Goal: Task Accomplishment & Management: Manage account settings

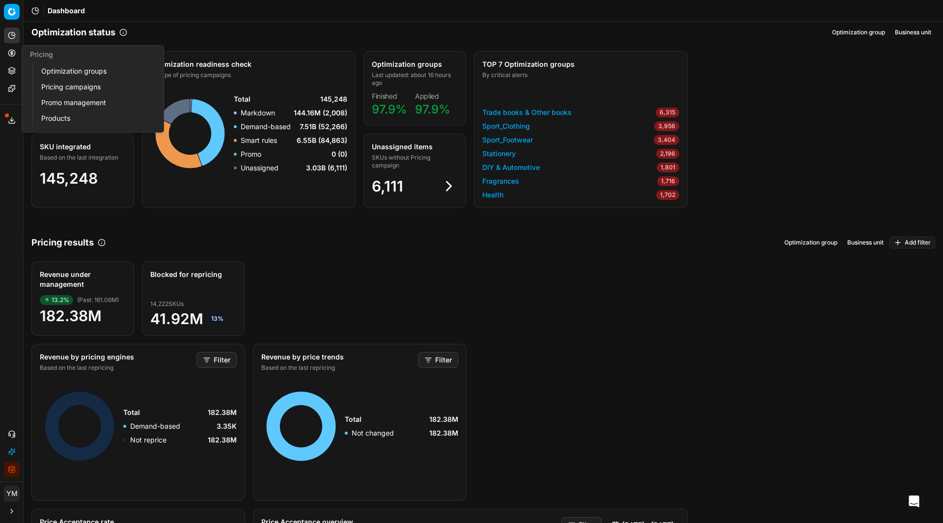
click at [56, 75] on link "Optimization groups" at bounding box center [94, 71] width 114 height 14
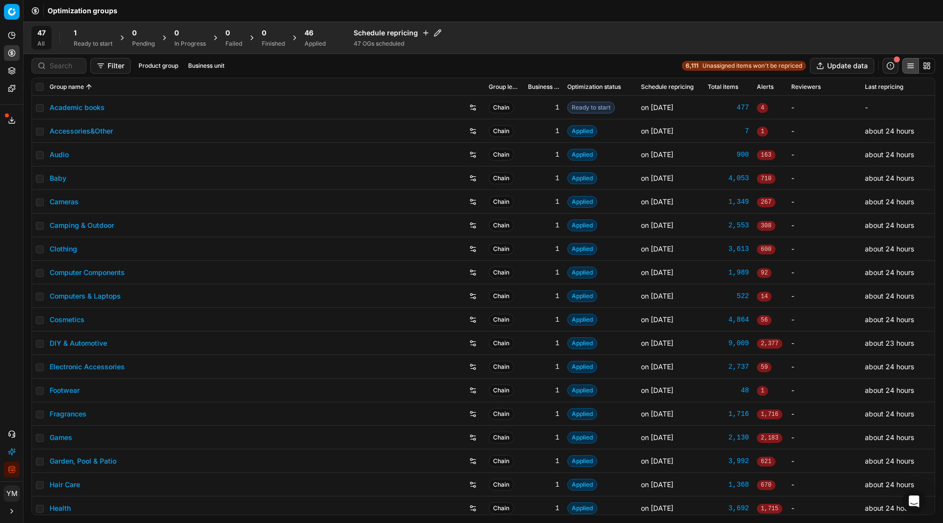
click at [75, 42] on div "Ready to start" at bounding box center [93, 44] width 39 height 8
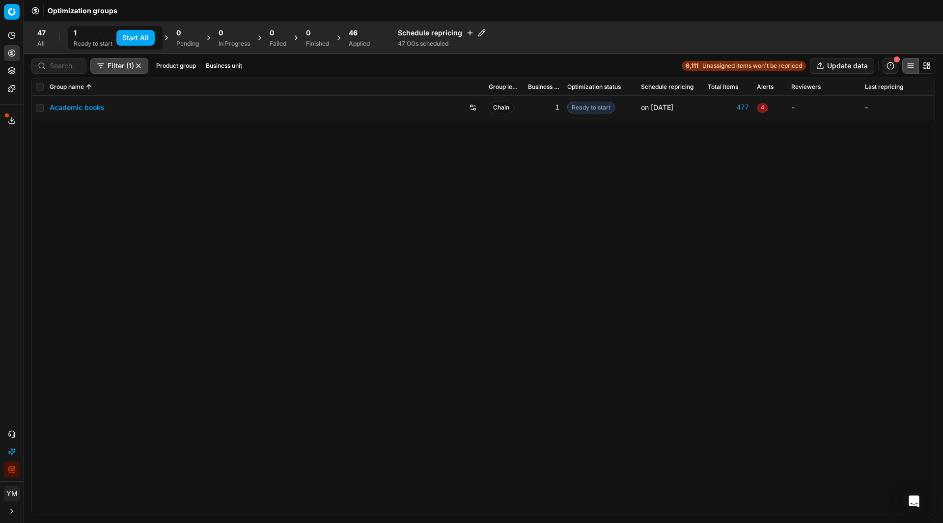
click at [134, 43] on button "Start All" at bounding box center [135, 38] width 38 height 16
click at [94, 108] on link "Academic books" at bounding box center [77, 108] width 55 height 10
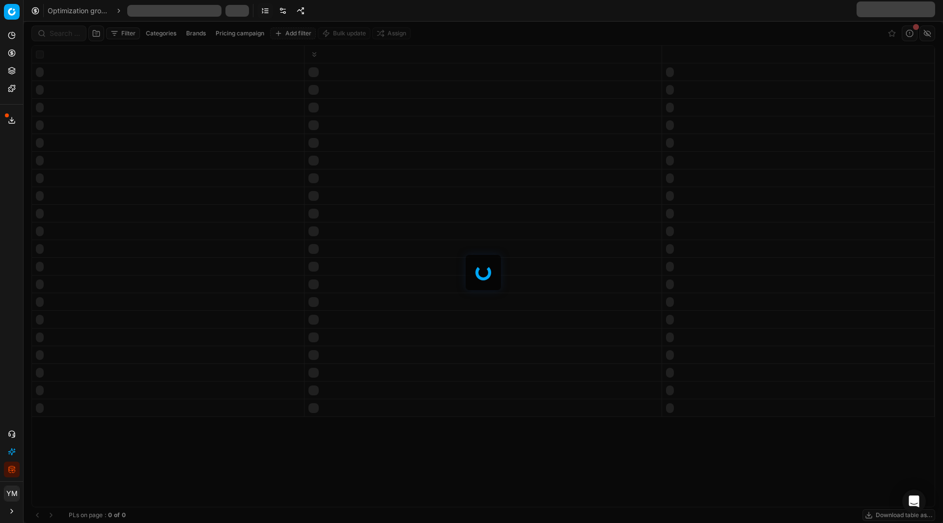
click at [279, 16] on link at bounding box center [283, 11] width 16 height 16
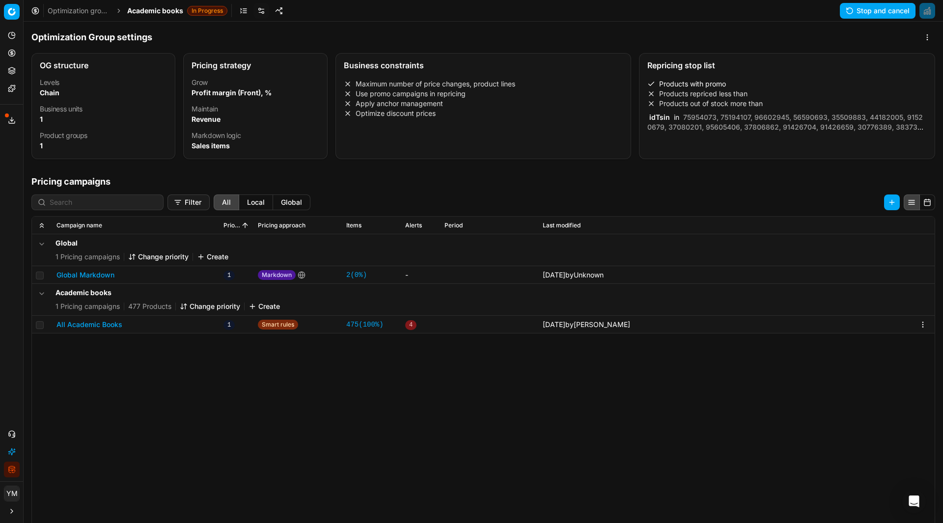
click at [91, 320] on button "All Academic Books" at bounding box center [89, 325] width 66 height 10
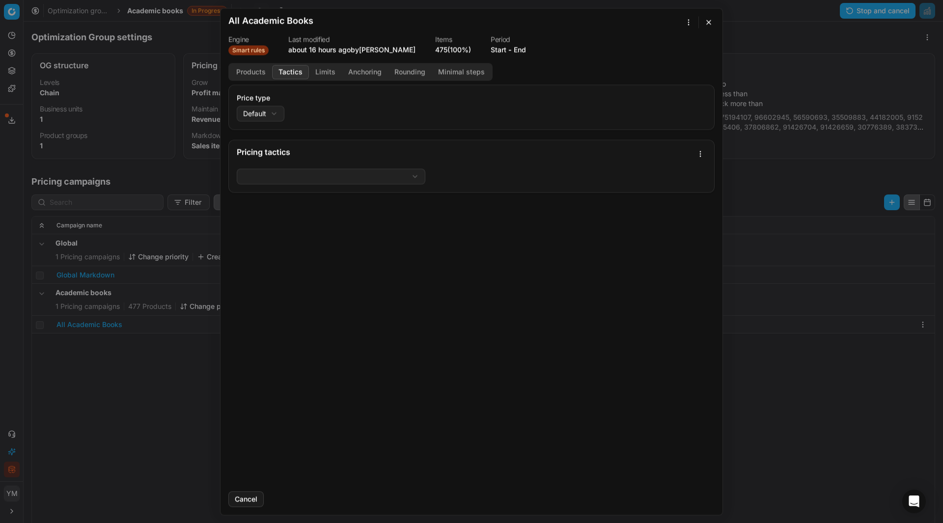
click at [278, 75] on button "Tactics" at bounding box center [290, 72] width 37 height 14
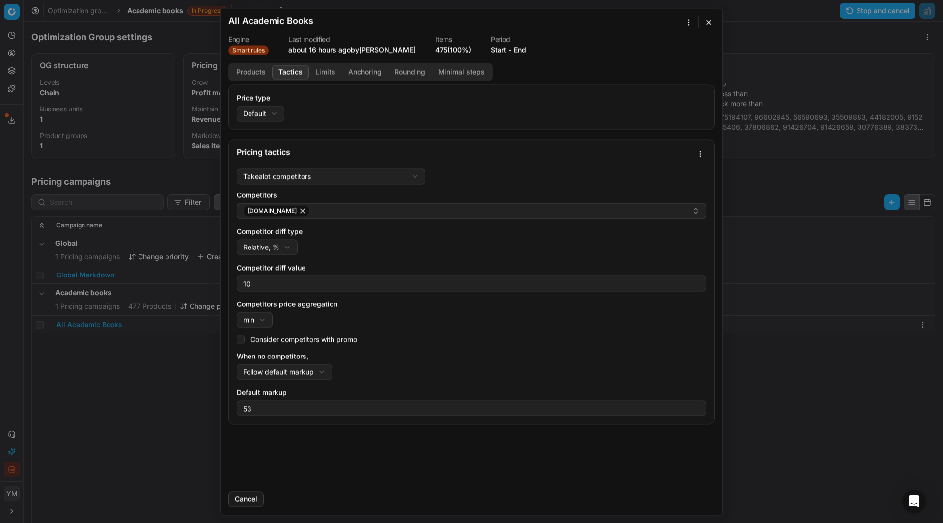
click at [303, 373] on div "We are saving PC settings. Please wait, it should take a few minutes All Academ…" at bounding box center [471, 261] width 943 height 523
click at [324, 73] on button "Limits" at bounding box center [325, 72] width 33 height 14
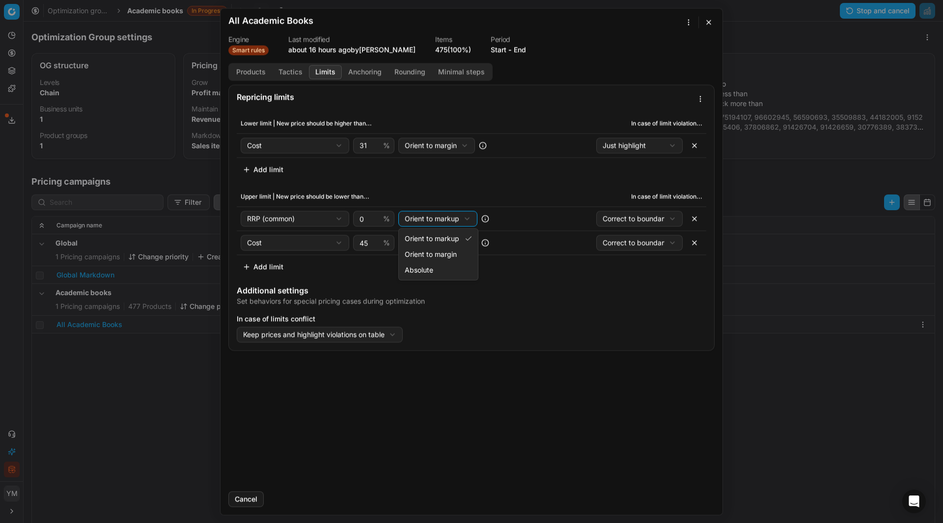
click at [453, 220] on div "We are saving PC settings. Please wait, it should take a few minutes All Academ…" at bounding box center [471, 261] width 943 height 523
click at [449, 217] on div "We are saving PC settings. Please wait, it should take a few minutes All Academ…" at bounding box center [471, 261] width 943 height 523
click at [714, 17] on div "We are saving PC settings. Please wait, it should take a few minutes All Academ…" at bounding box center [471, 261] width 943 height 523
click at [707, 21] on button "button" at bounding box center [709, 22] width 12 height 12
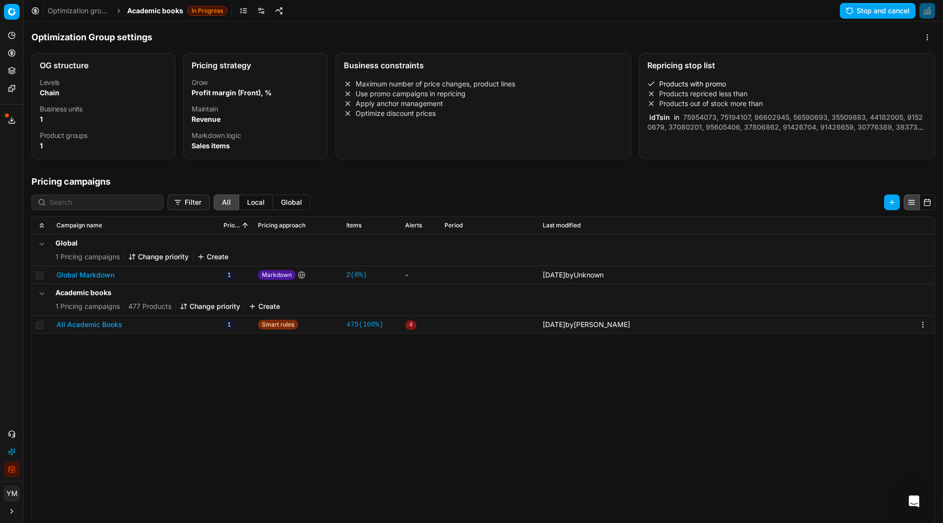
click at [74, 7] on link "Optimization groups" at bounding box center [79, 11] width 63 height 10
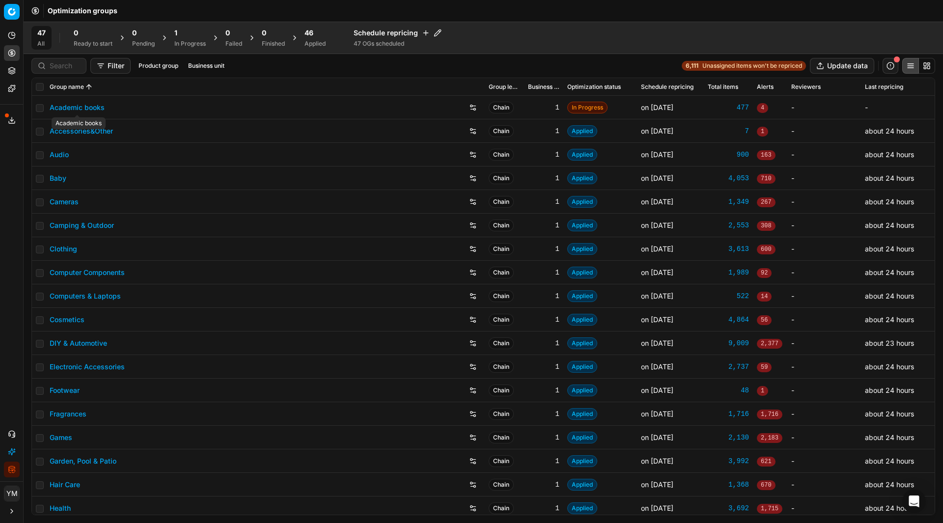
click at [87, 110] on link "Academic books" at bounding box center [77, 108] width 55 height 10
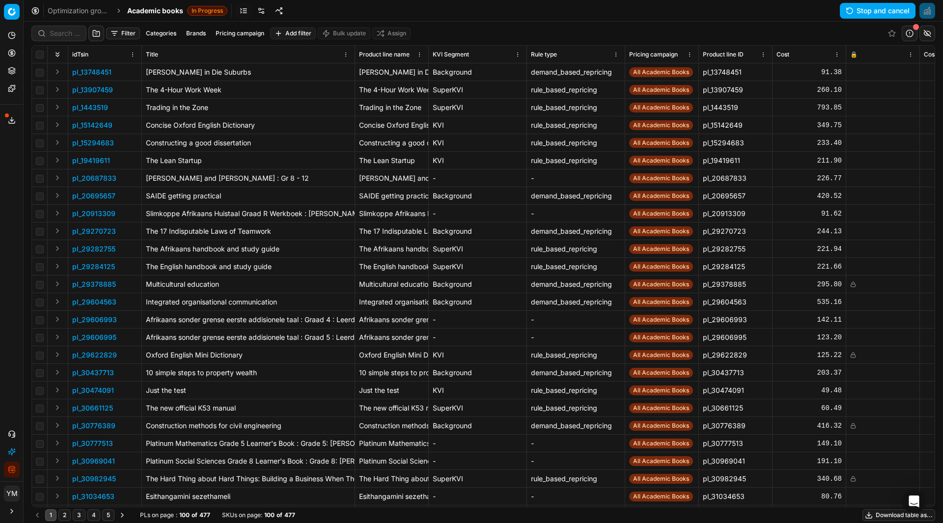
click at [53, 10] on link "Optimization groups" at bounding box center [79, 11] width 63 height 10
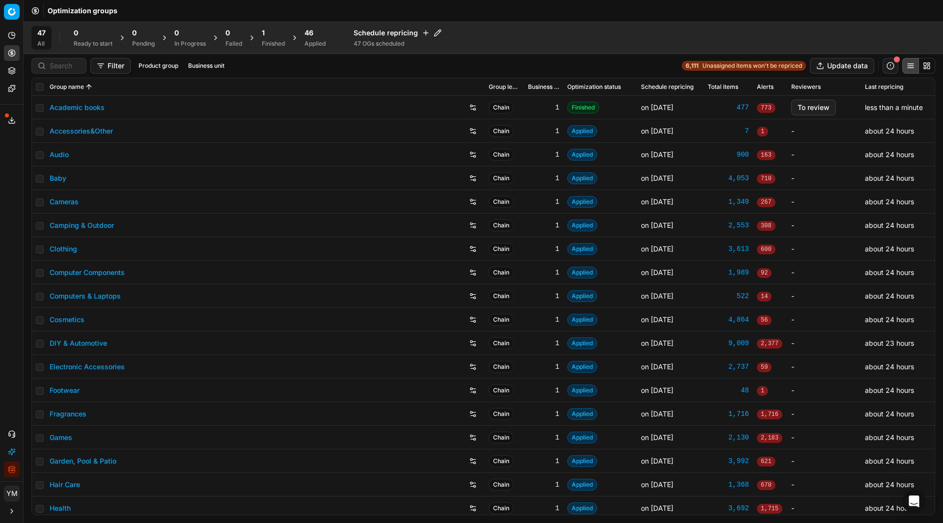
click at [270, 34] on div "1" at bounding box center [273, 33] width 23 height 10
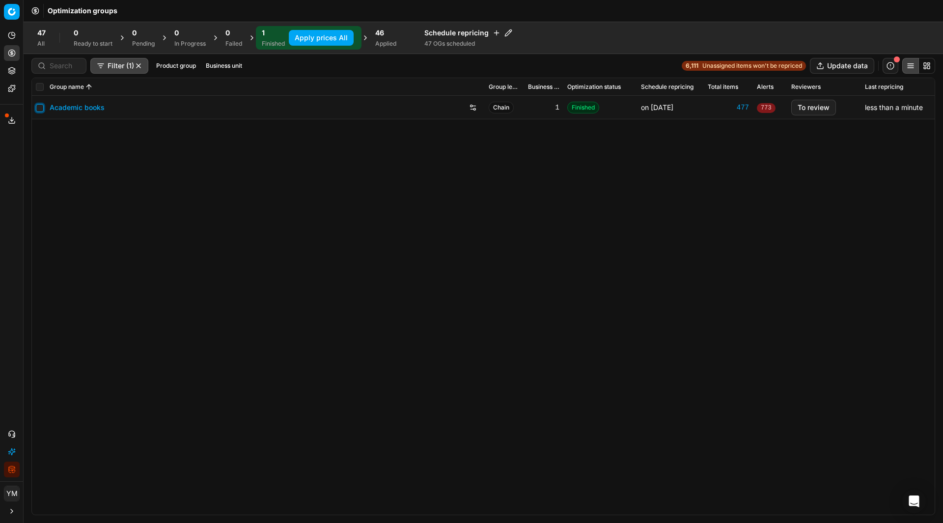
click at [41, 107] on input "checkbox" at bounding box center [40, 108] width 8 height 8
checkbox input "true"
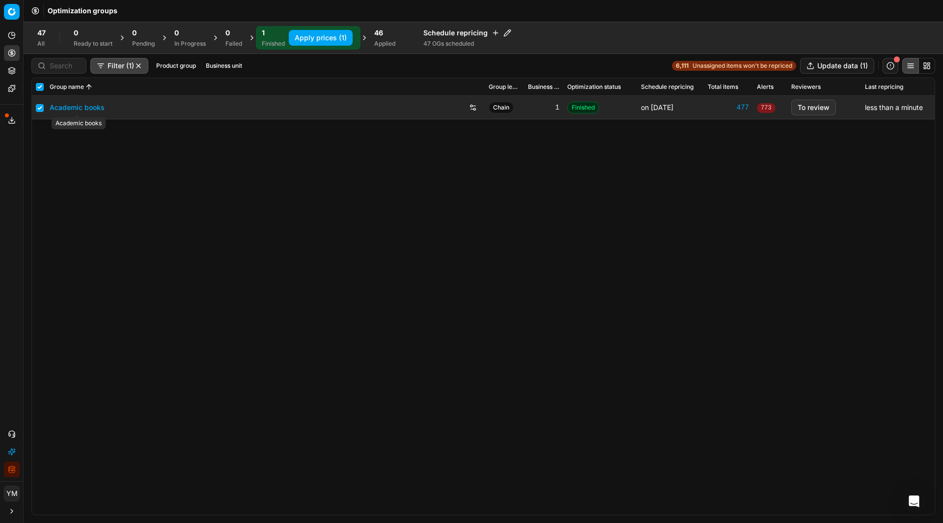
click at [86, 112] on link "Academic books" at bounding box center [77, 108] width 55 height 10
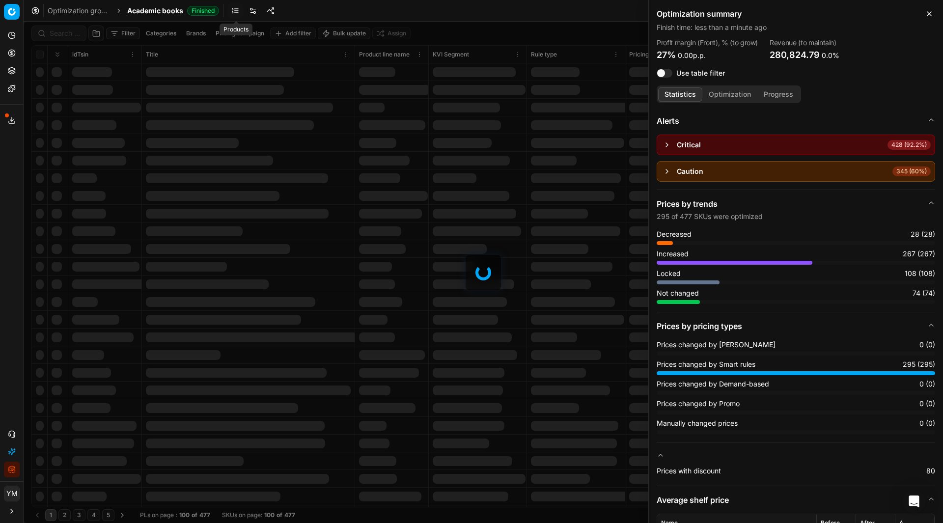
click at [232, 9] on link at bounding box center [235, 11] width 16 height 16
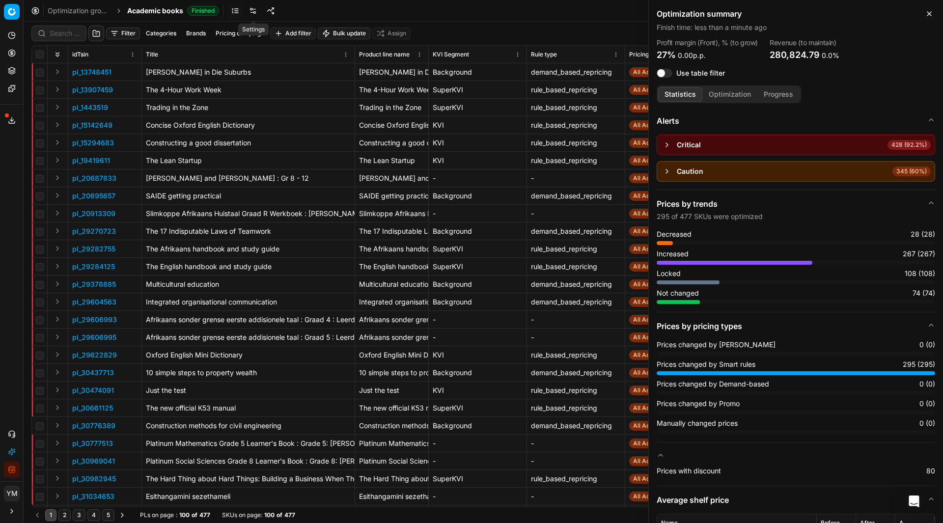
click at [248, 8] on link at bounding box center [253, 11] width 16 height 16
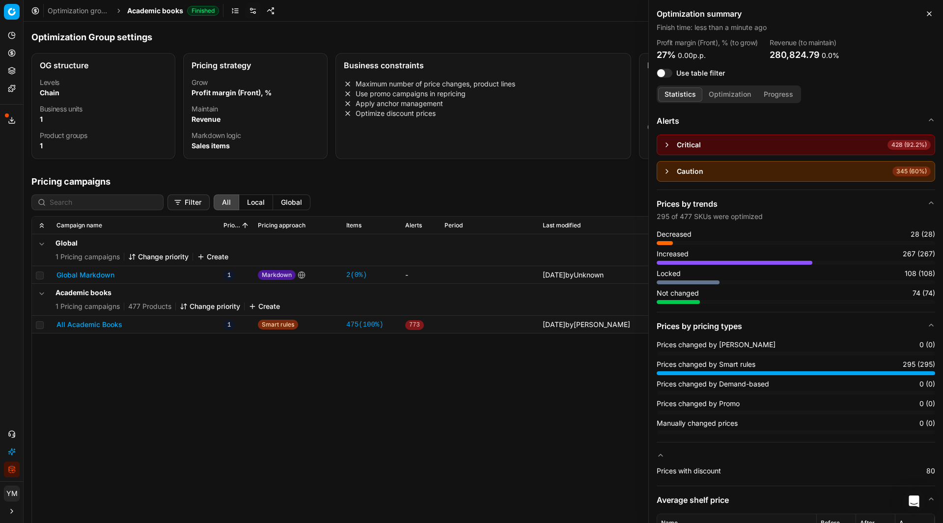
click at [100, 320] on button "All Academic Books" at bounding box center [89, 325] width 66 height 10
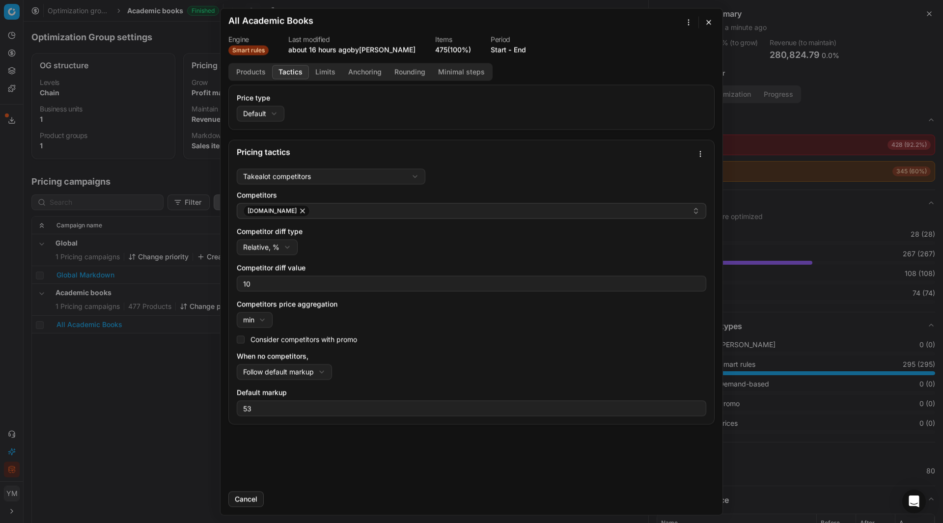
click at [296, 73] on button "Tactics" at bounding box center [290, 72] width 37 height 14
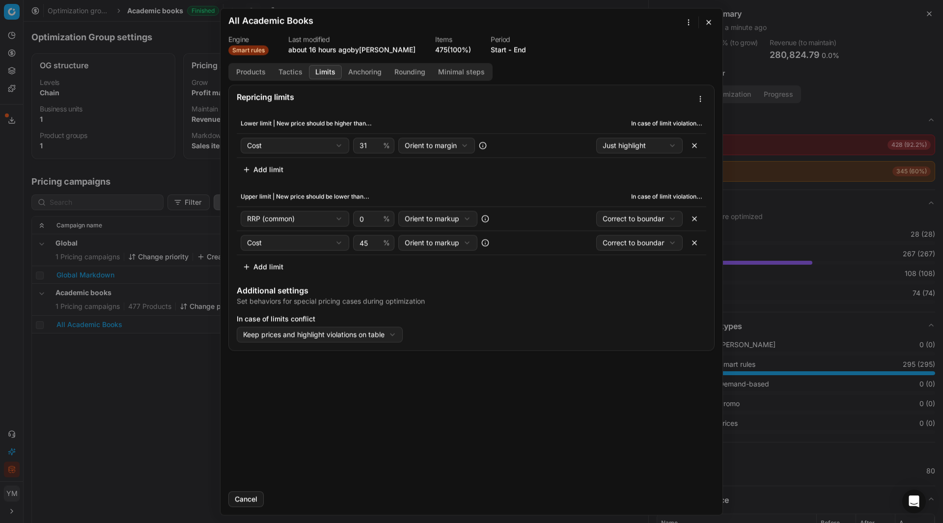
click at [327, 73] on button "Limits" at bounding box center [325, 72] width 33 height 14
click at [465, 219] on div "We are saving PC settings. Please wait, it should take a few minutes All Academ…" at bounding box center [471, 261] width 943 height 523
select select "absolute"
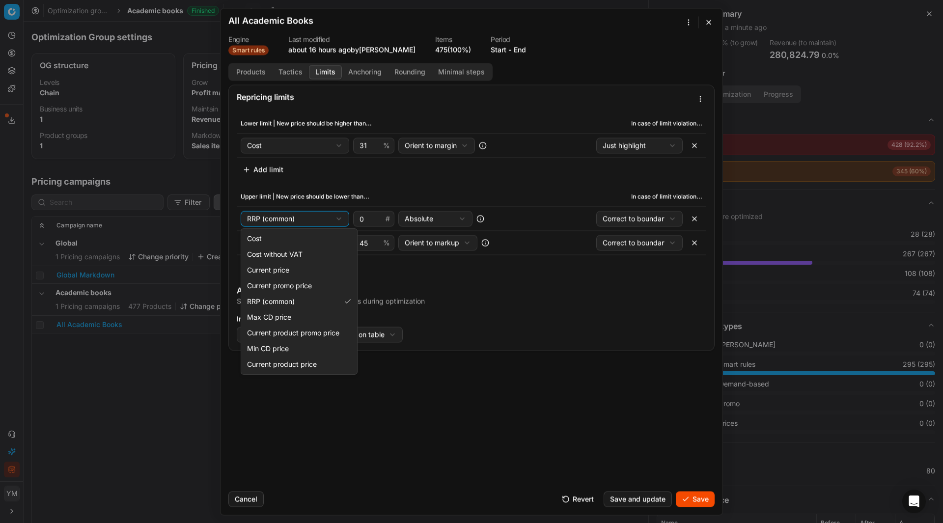
click at [342, 218] on div "We are saving PC settings. Please wait, it should take a few minutes All Academ…" at bounding box center [471, 261] width 943 height 523
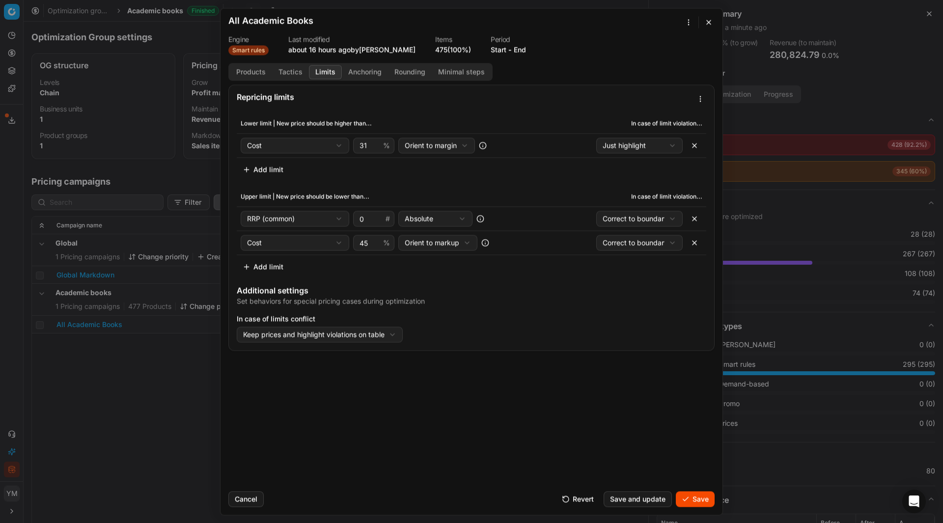
click at [342, 218] on div "We are saving PC settings. Please wait, it should take a few minutes All Academ…" at bounding box center [471, 261] width 943 height 523
click at [367, 220] on input "0" at bounding box center [371, 218] width 26 height 15
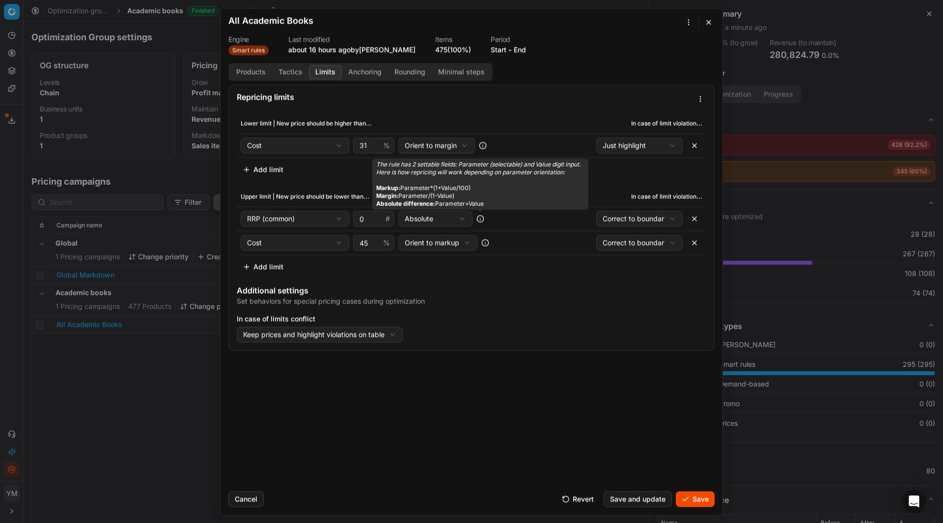
click at [480, 220] on icon at bounding box center [480, 219] width 8 height 8
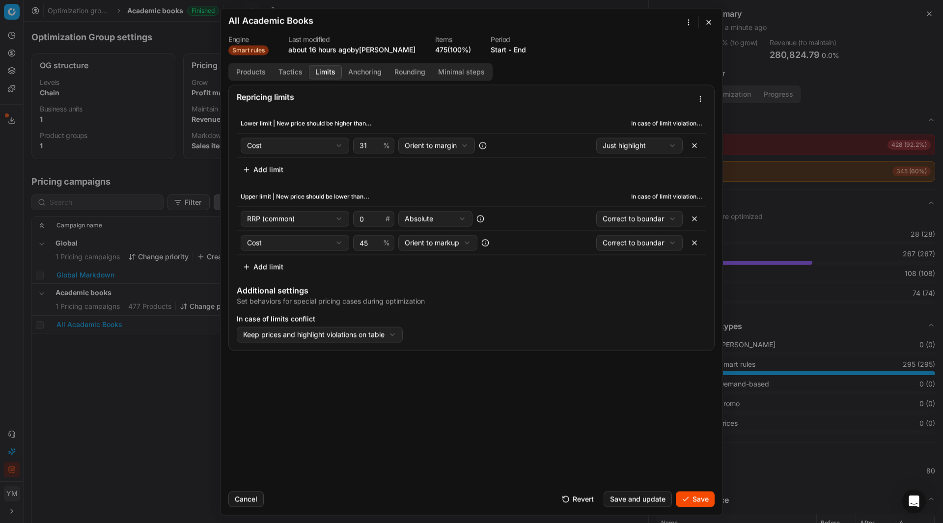
click at [697, 498] on button "Save" at bounding box center [695, 499] width 39 height 16
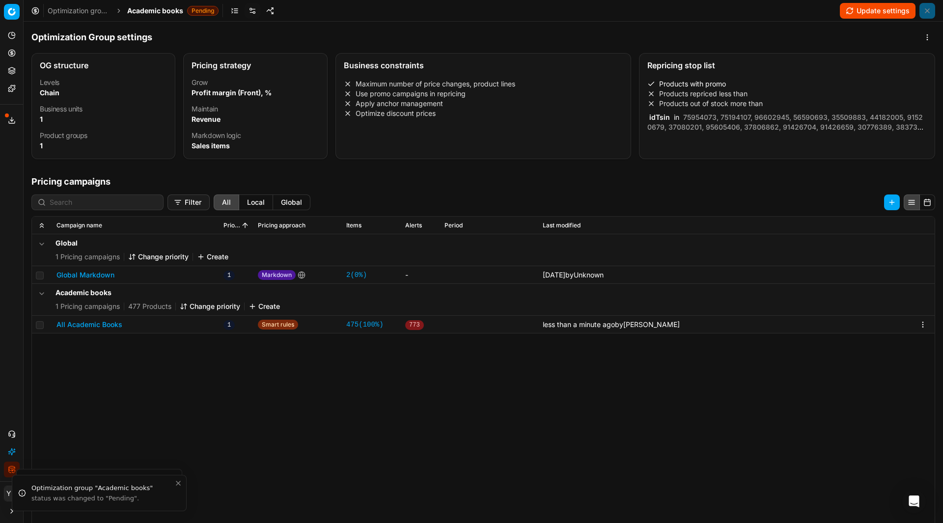
click at [865, 11] on button "Update settings" at bounding box center [878, 11] width 76 height 16
click at [865, 11] on button "Start optimization" at bounding box center [875, 11] width 81 height 16
click at [64, 14] on link "Optimization groups" at bounding box center [79, 11] width 63 height 10
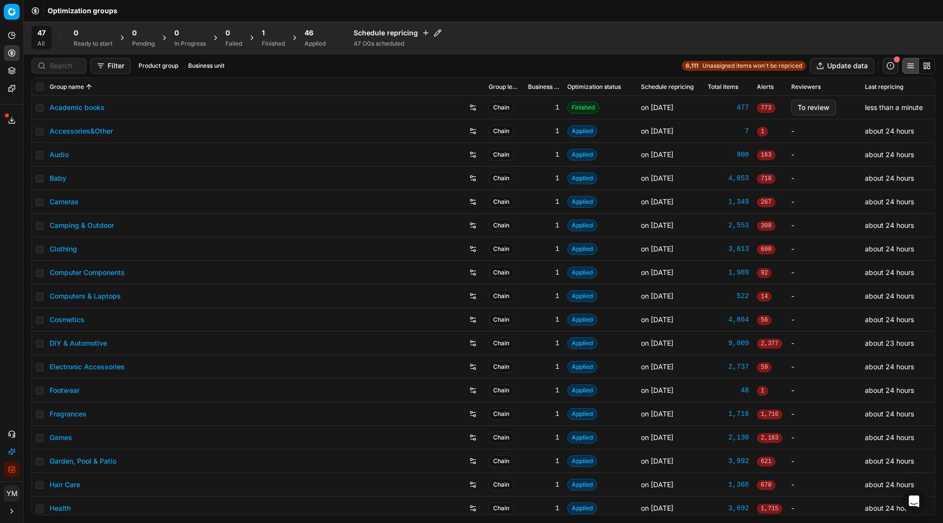
click at [272, 32] on div "1" at bounding box center [273, 33] width 23 height 10
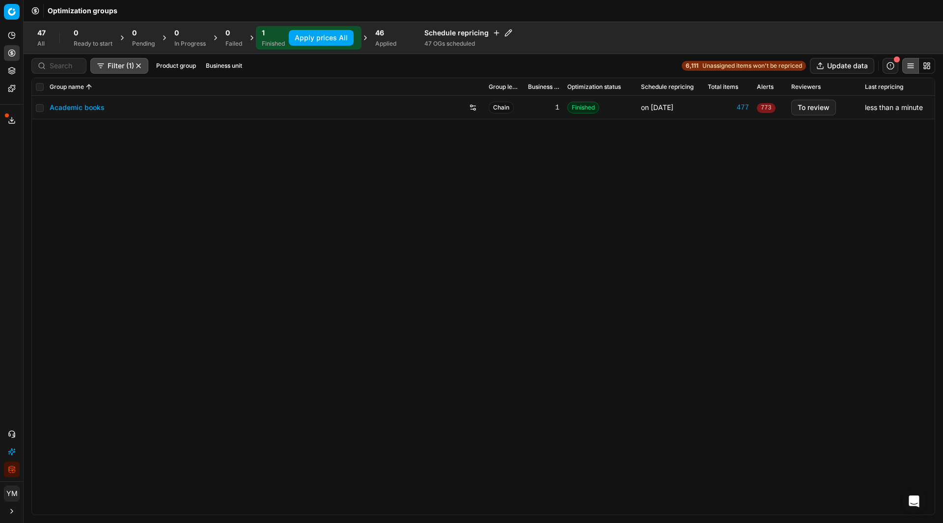
click at [321, 32] on button "Apply prices All" at bounding box center [321, 38] width 65 height 16
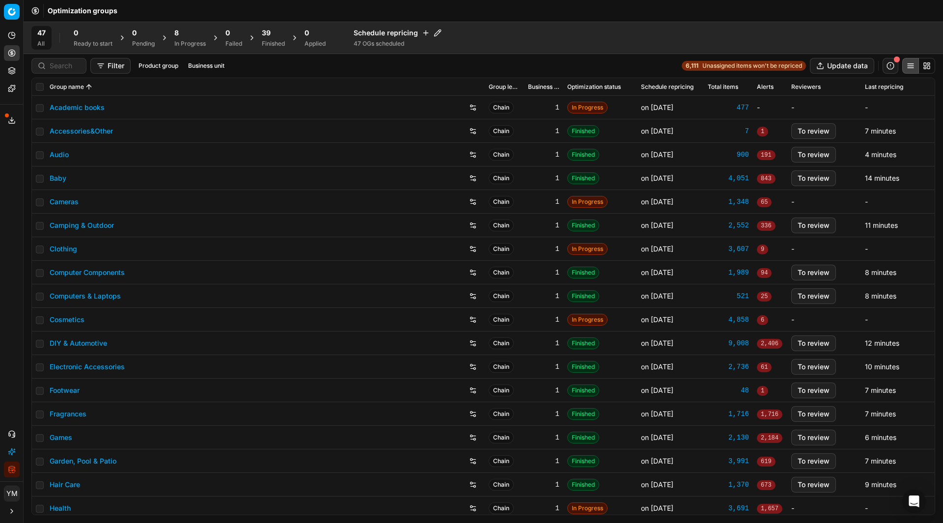
click at [561, 8] on div "Optimization groups" at bounding box center [484, 11] width 920 height 22
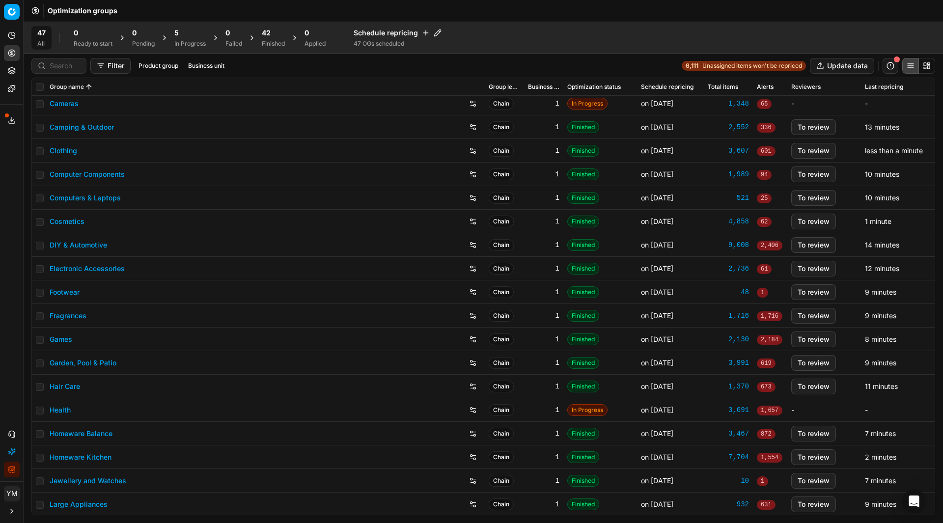
scroll to position [196, 0]
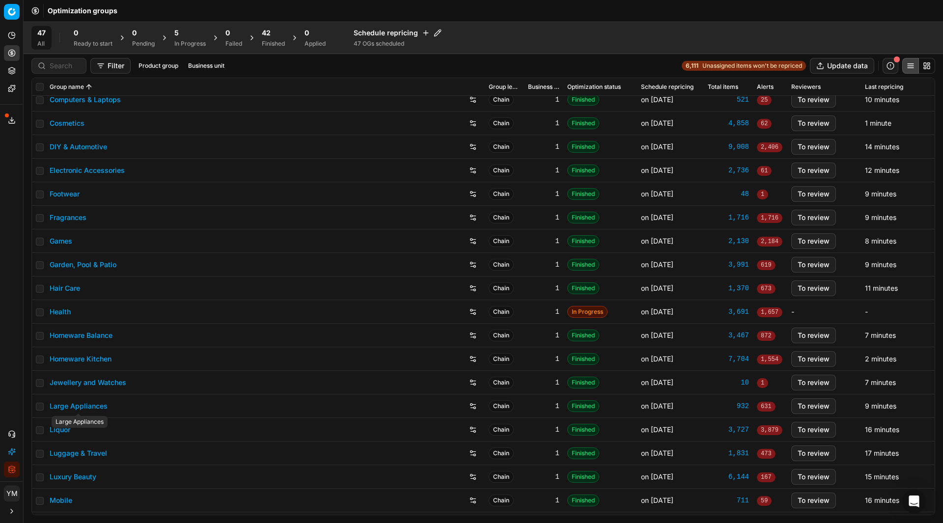
click at [104, 407] on link "Large Appliances" at bounding box center [79, 406] width 58 height 10
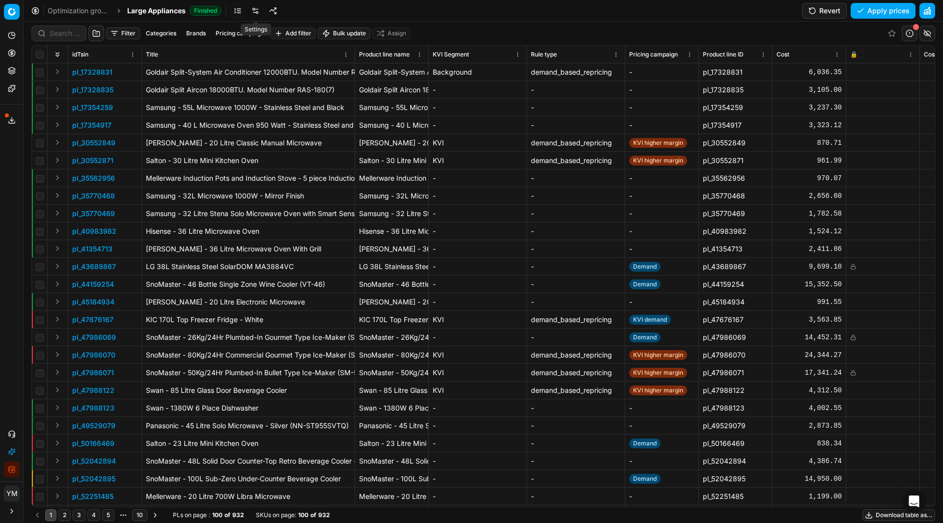
click at [258, 8] on link at bounding box center [256, 11] width 16 height 16
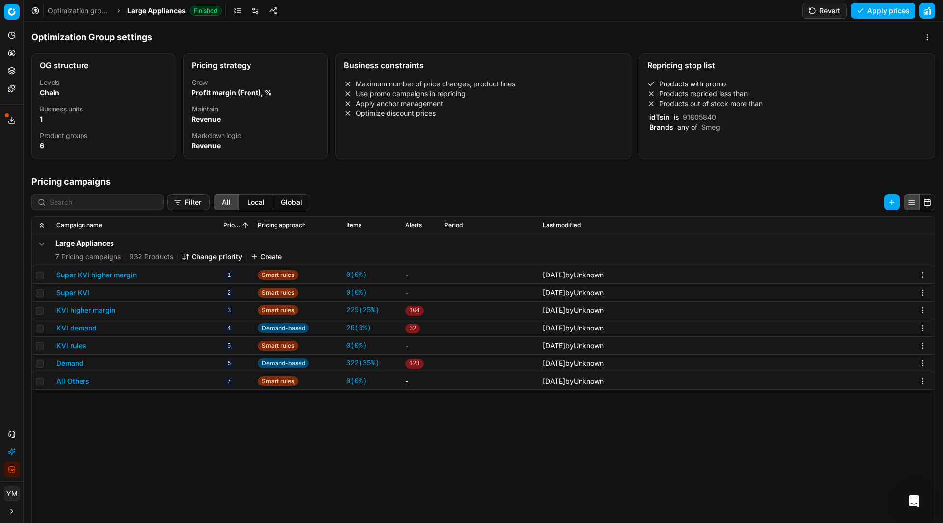
click at [103, 310] on button "KVI higher margin" at bounding box center [85, 311] width 59 height 10
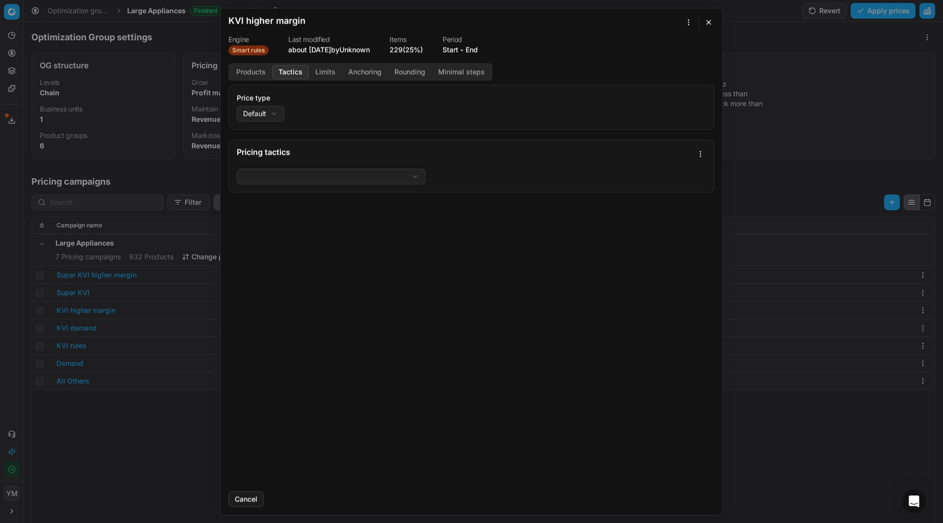
click at [280, 71] on button "Tactics" at bounding box center [290, 72] width 37 height 14
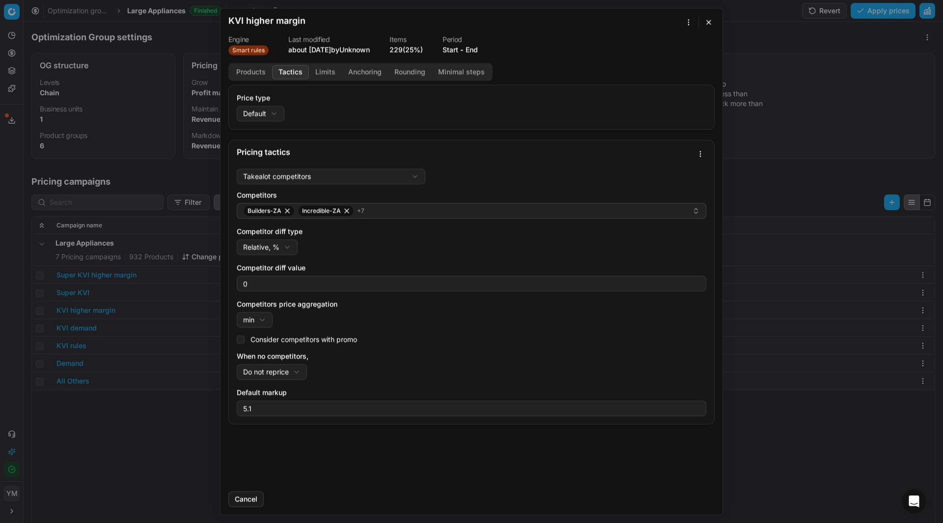
click at [706, 25] on button "button" at bounding box center [709, 22] width 12 height 12
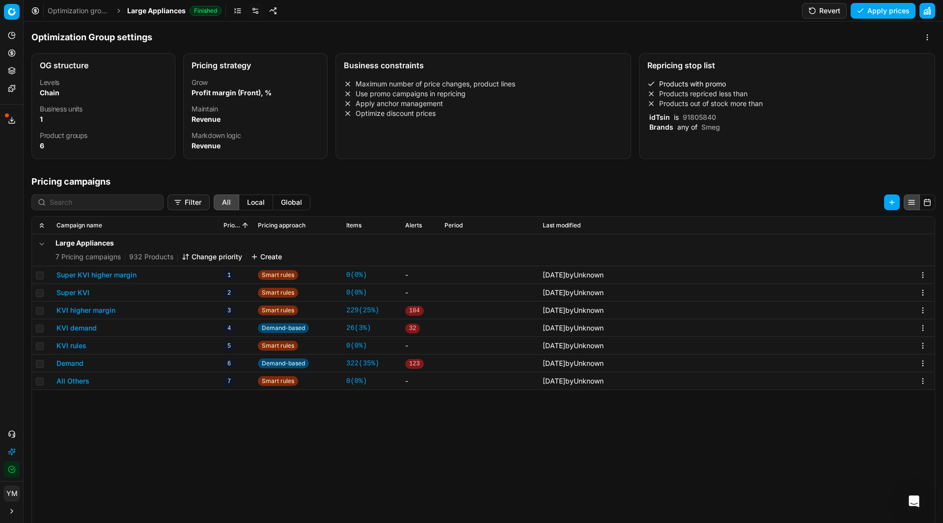
click at [95, 7] on link "Optimization groups" at bounding box center [79, 11] width 63 height 10
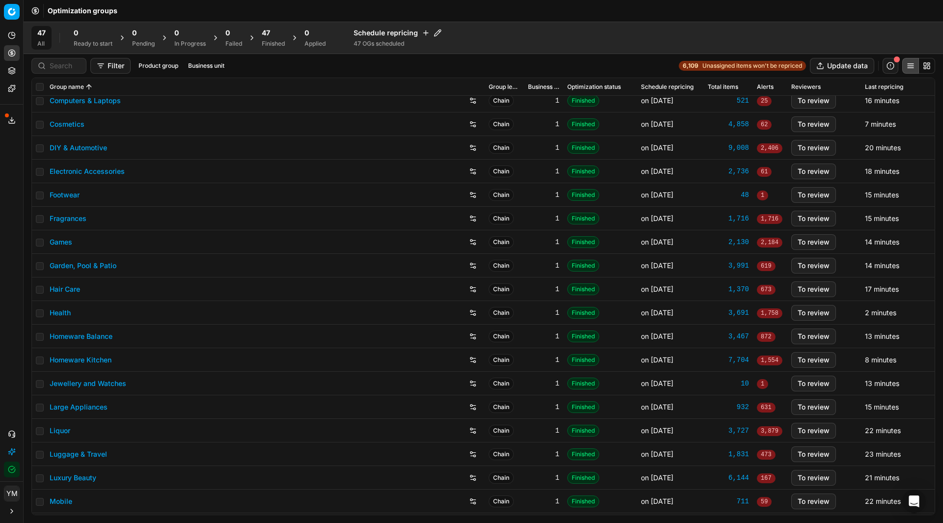
scroll to position [196, 0]
click at [101, 403] on link "Large Appliances" at bounding box center [79, 407] width 58 height 10
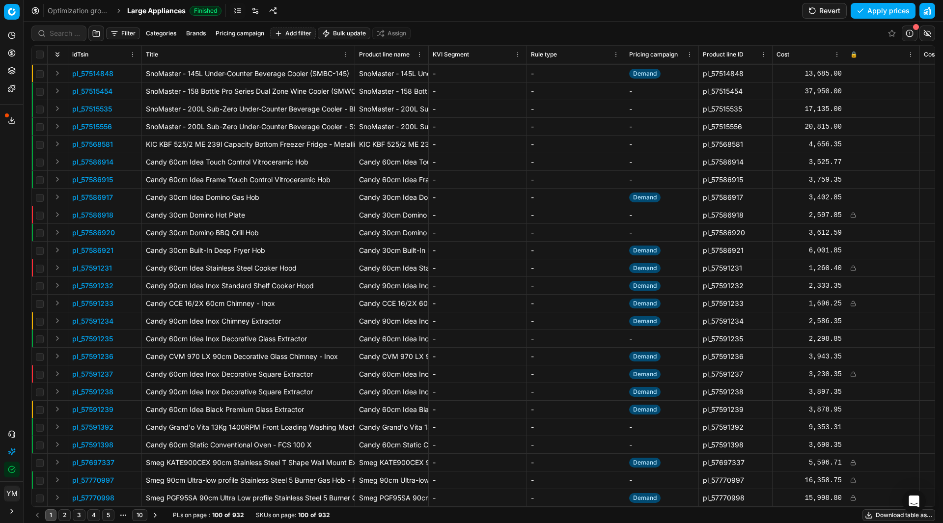
scroll to position [1332, 0]
click at [103, 12] on link "Optimization groups" at bounding box center [79, 11] width 63 height 10
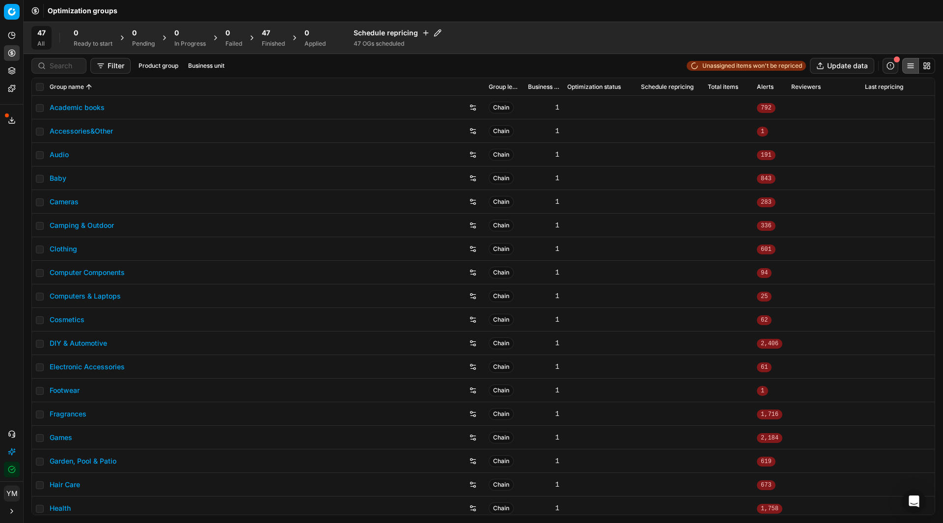
click at [278, 45] on div "Finished" at bounding box center [273, 44] width 23 height 8
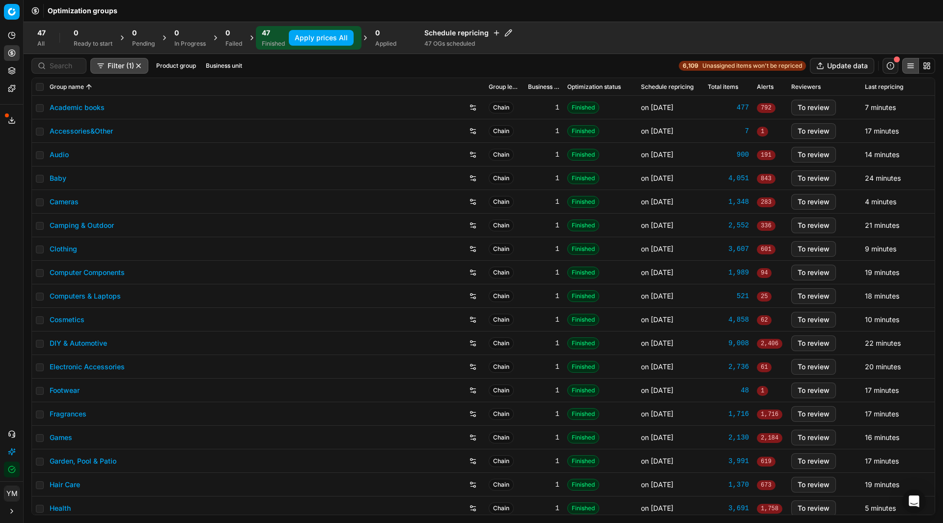
click at [302, 41] on button "Apply prices All" at bounding box center [321, 38] width 65 height 16
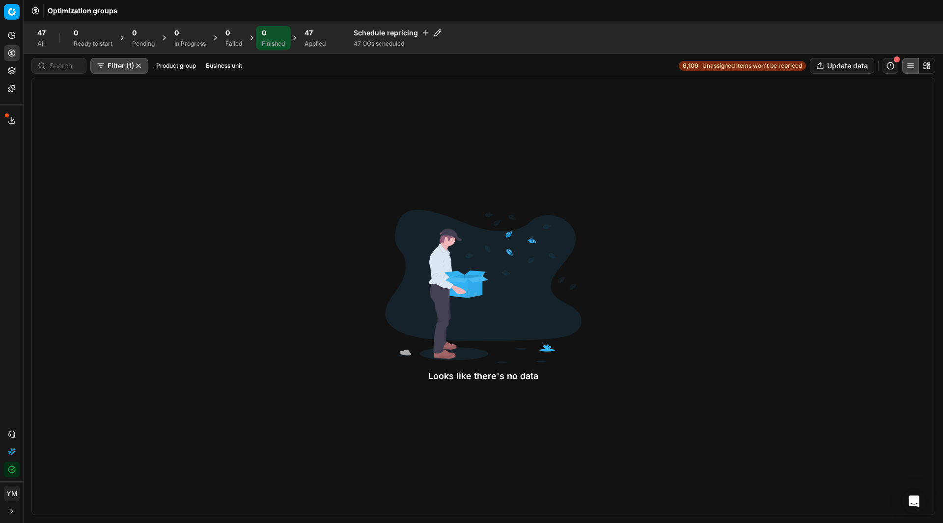
click at [310, 41] on div "Applied" at bounding box center [315, 44] width 21 height 8
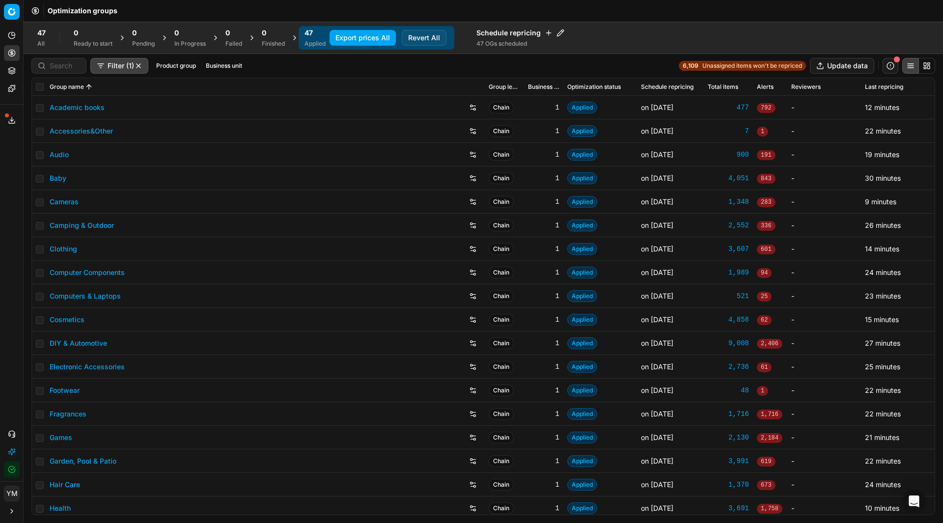
click at [344, 45] on button "Export prices All" at bounding box center [363, 38] width 66 height 16
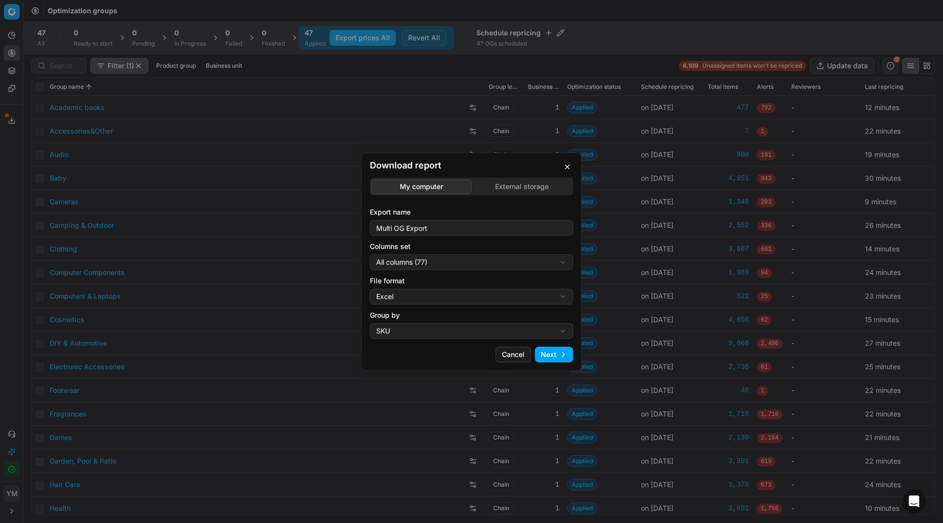
click at [501, 186] on div "Download report My computer External storage Export name Multi OG Export Column…" at bounding box center [471, 261] width 943 height 523
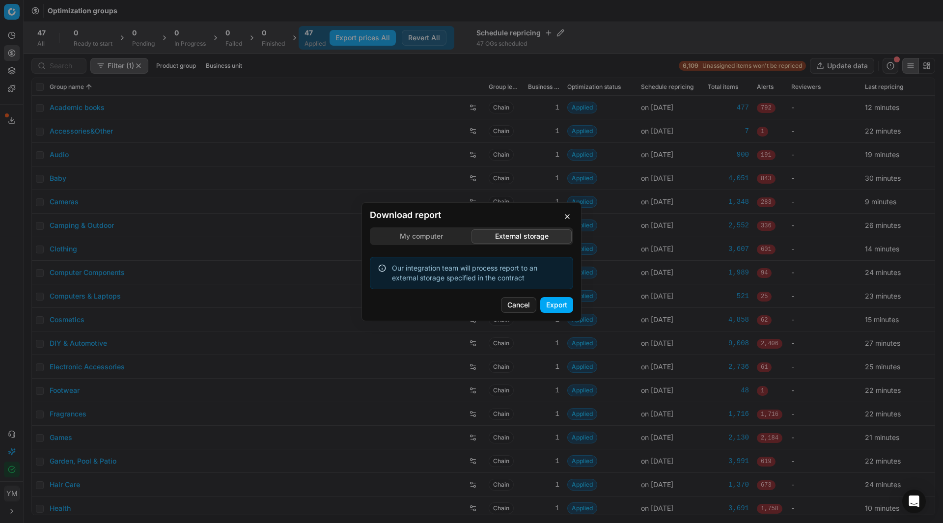
click at [555, 303] on button "Export" at bounding box center [556, 305] width 33 height 16
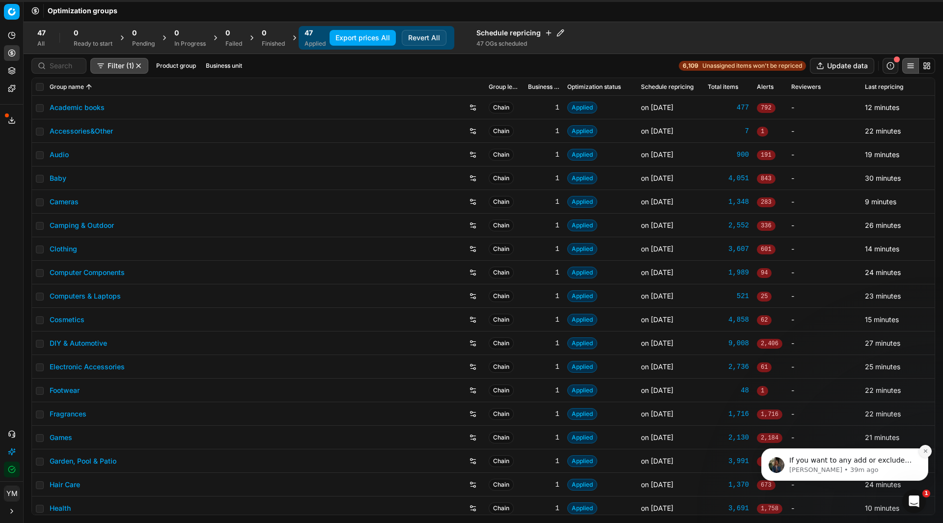
click at [924, 455] on button "Dismiss notification" at bounding box center [925, 451] width 13 height 13
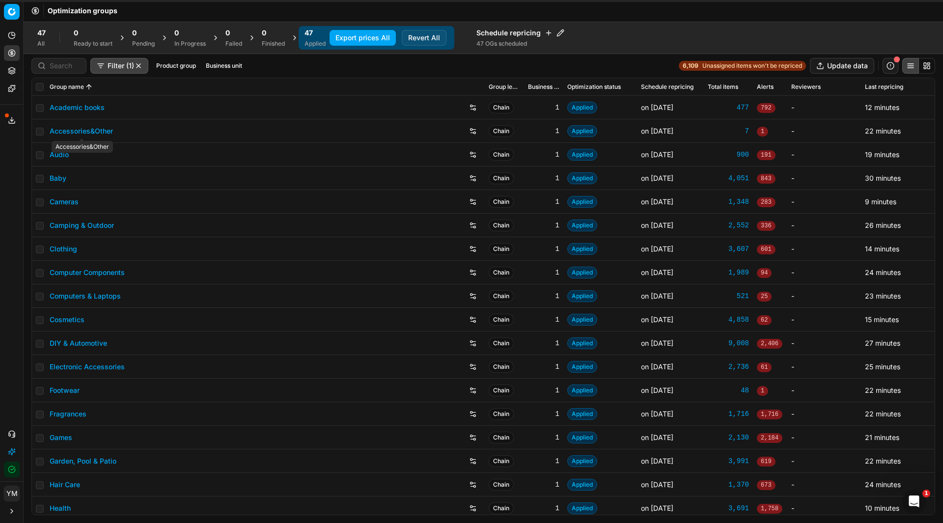
click at [71, 131] on link "Accessories&Other" at bounding box center [81, 131] width 63 height 10
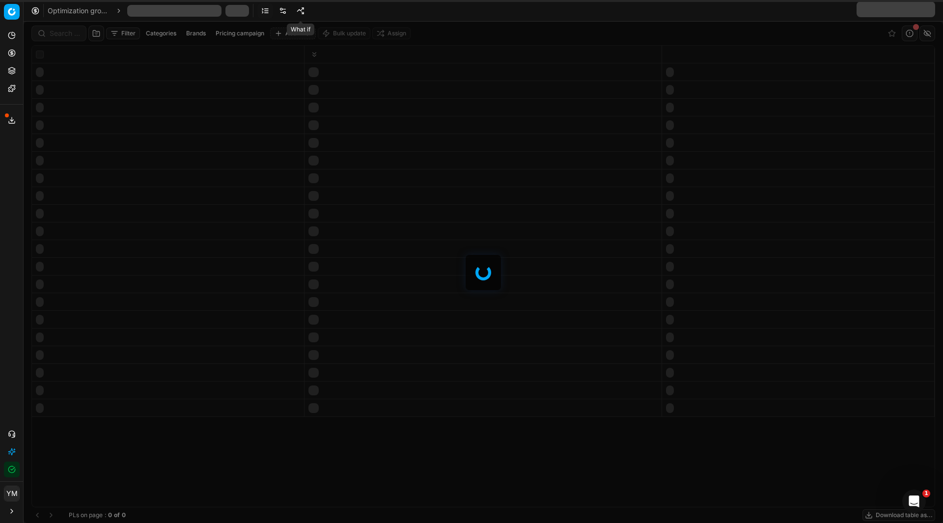
click at [297, 15] on link at bounding box center [301, 11] width 16 height 16
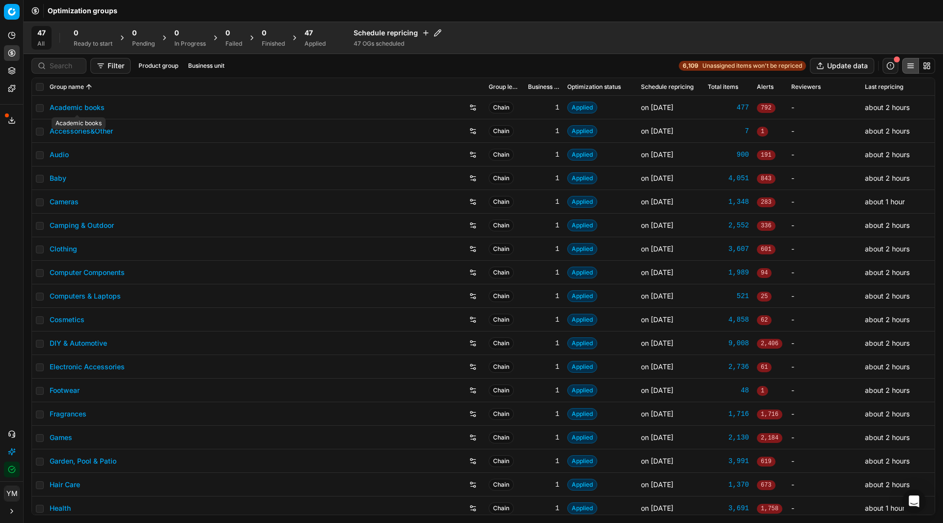
click at [73, 110] on link "Academic books" at bounding box center [77, 108] width 55 height 10
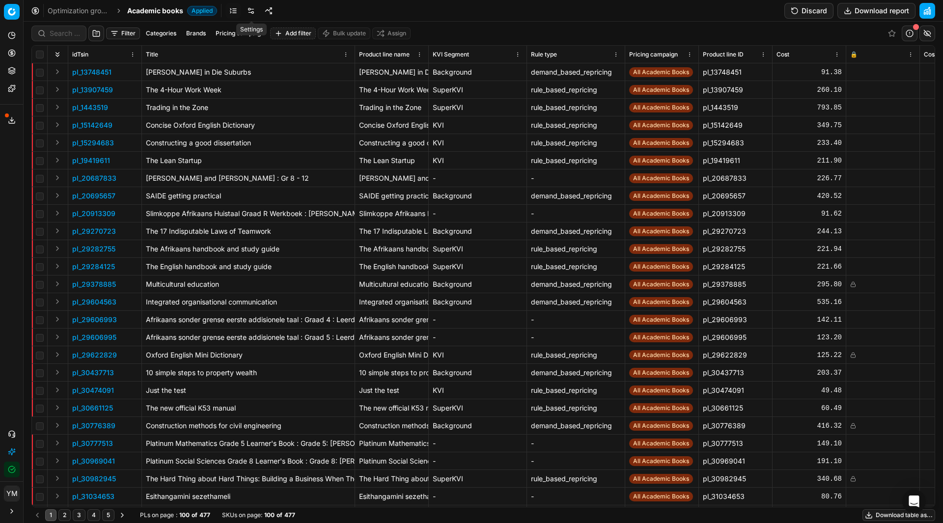
click at [251, 10] on link at bounding box center [251, 11] width 16 height 16
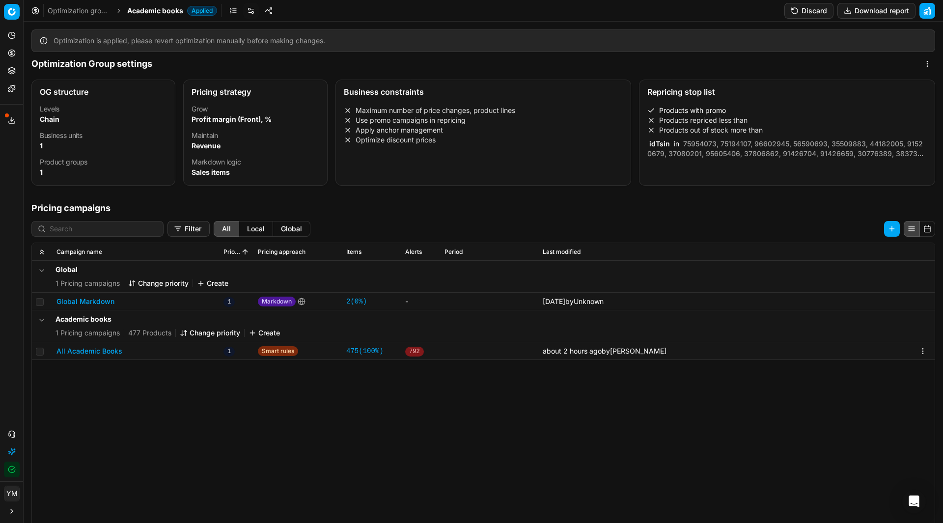
click at [512, 381] on div "Global 1 Pricing campaigns Change priority Create Global Markdown 1 Markdown 2 …" at bounding box center [483, 464] width 903 height 406
